Goal: Task Accomplishment & Management: Manage account settings

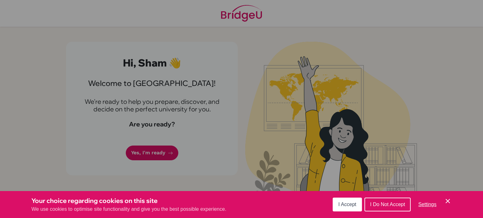
click at [237, 94] on div "Cookie Preferences" at bounding box center [241, 109] width 483 height 218
click at [350, 207] on span "I Accept" at bounding box center [347, 204] width 18 height 5
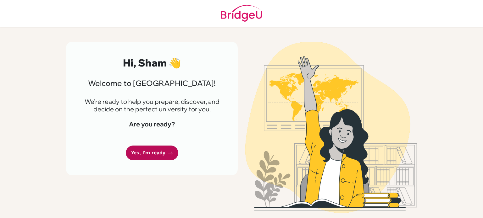
click at [141, 157] on link "Yes, I'm ready" at bounding box center [152, 153] width 52 height 15
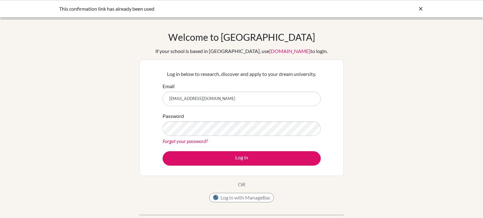
type input "[EMAIL_ADDRESS][DOMAIN_NAME]"
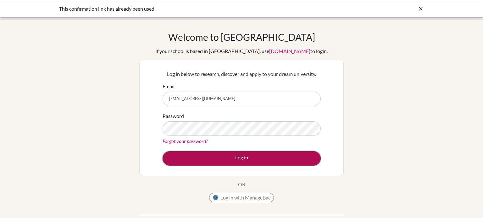
click at [224, 157] on button "Log in" at bounding box center [241, 158] width 158 height 14
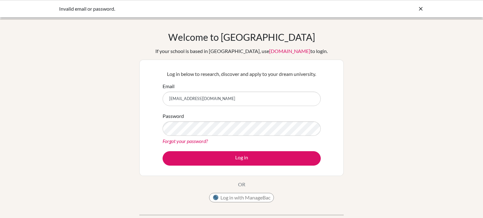
click at [187, 142] on link "Forgot your password?" at bounding box center [184, 141] width 45 height 6
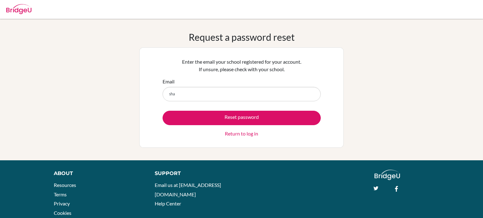
type input "[EMAIL_ADDRESS][DOMAIN_NAME]"
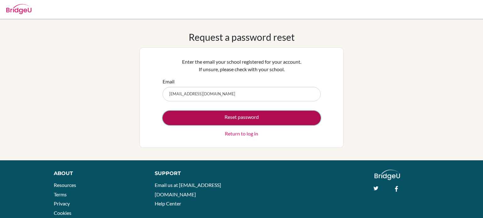
click at [225, 118] on button "Reset password" at bounding box center [241, 118] width 158 height 14
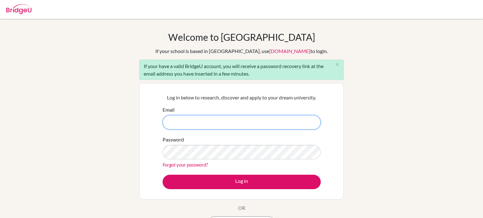
click at [219, 124] on input "Email" at bounding box center [241, 122] width 158 height 14
type input "[EMAIL_ADDRESS][DOMAIN_NAME]"
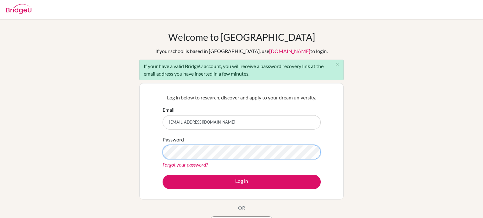
click at [162, 175] on button "Log in" at bounding box center [241, 182] width 158 height 14
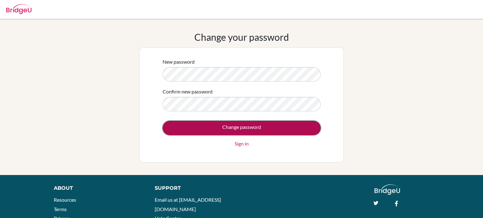
click at [223, 132] on input "Change password" at bounding box center [241, 128] width 158 height 14
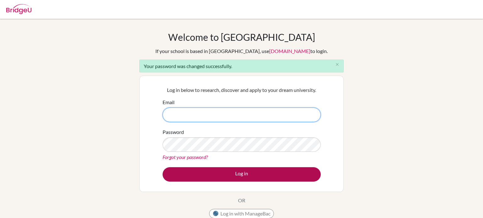
type input "[EMAIL_ADDRESS][DOMAIN_NAME]"
click at [252, 180] on button "Log in" at bounding box center [241, 175] width 158 height 14
